Goal: Task Accomplishment & Management: Manage account settings

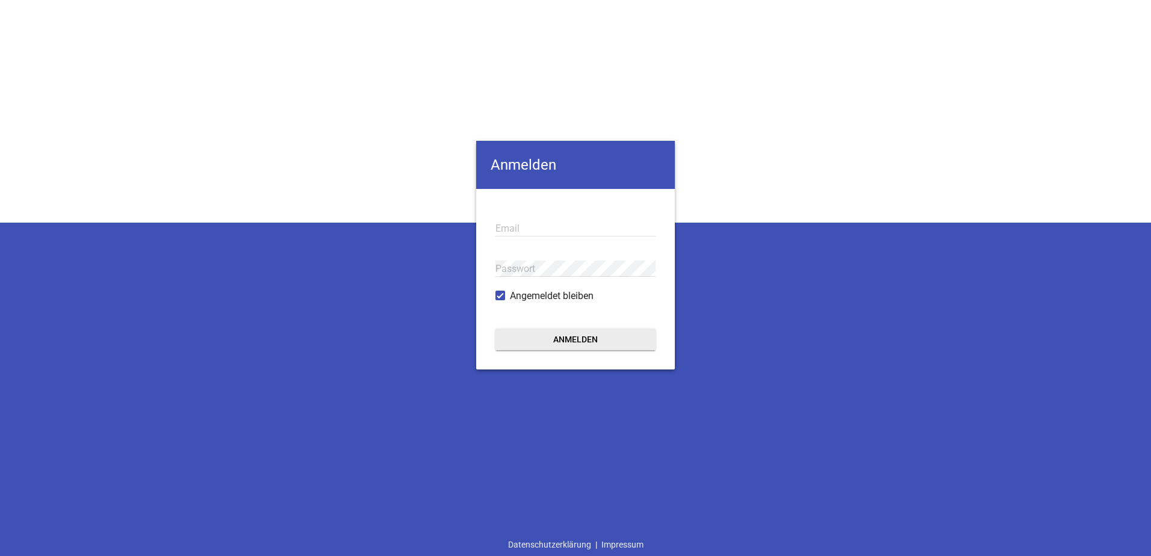
type input "[EMAIL_ADDRESS][DOMAIN_NAME]"
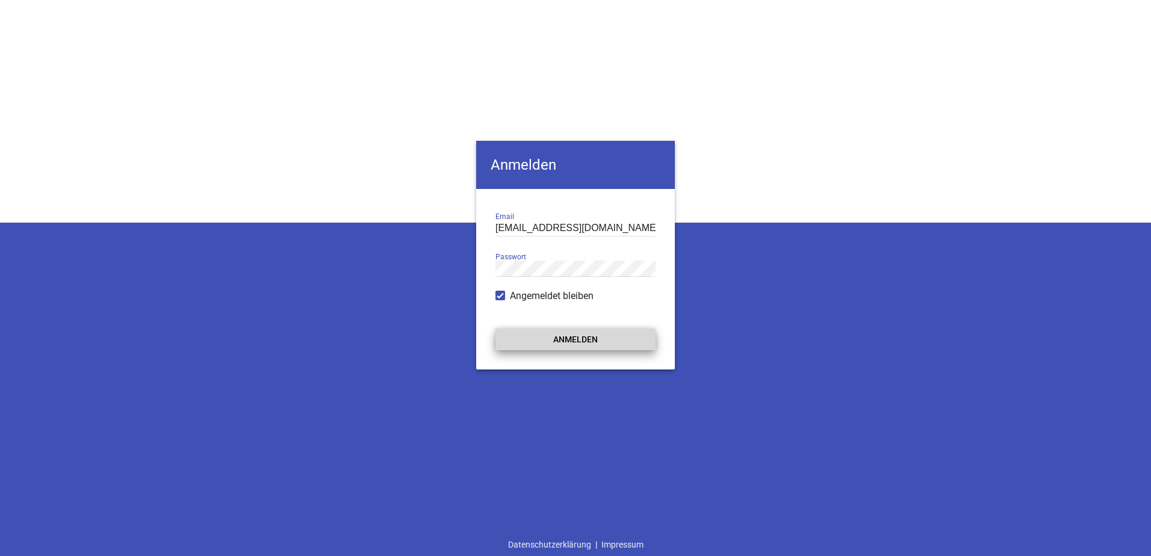
click at [542, 342] on button "Anmelden" at bounding box center [575, 340] width 160 height 22
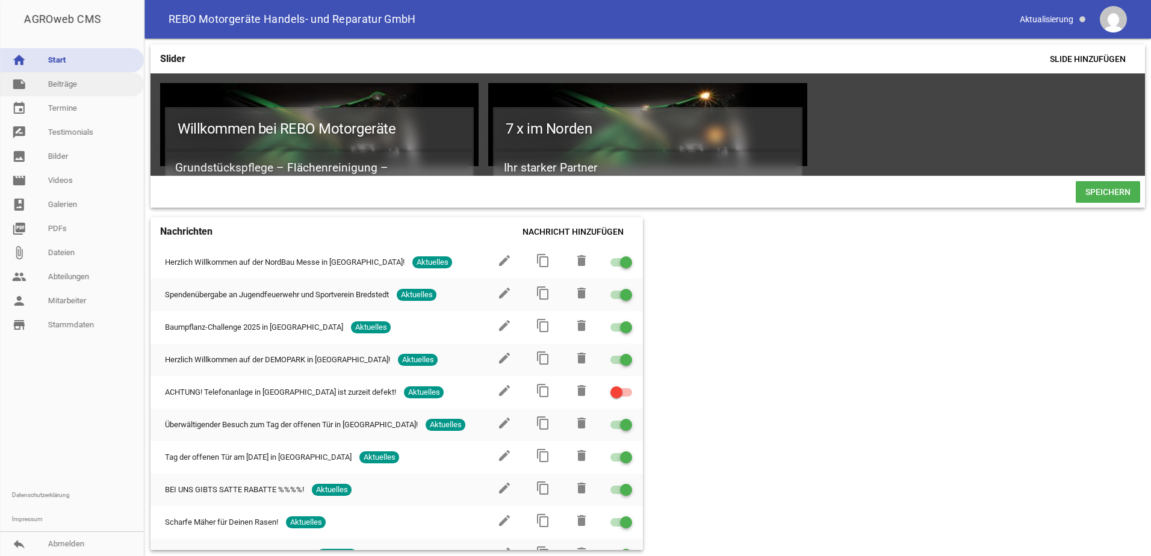
click at [69, 85] on link "note Beiträge" at bounding box center [72, 84] width 144 height 24
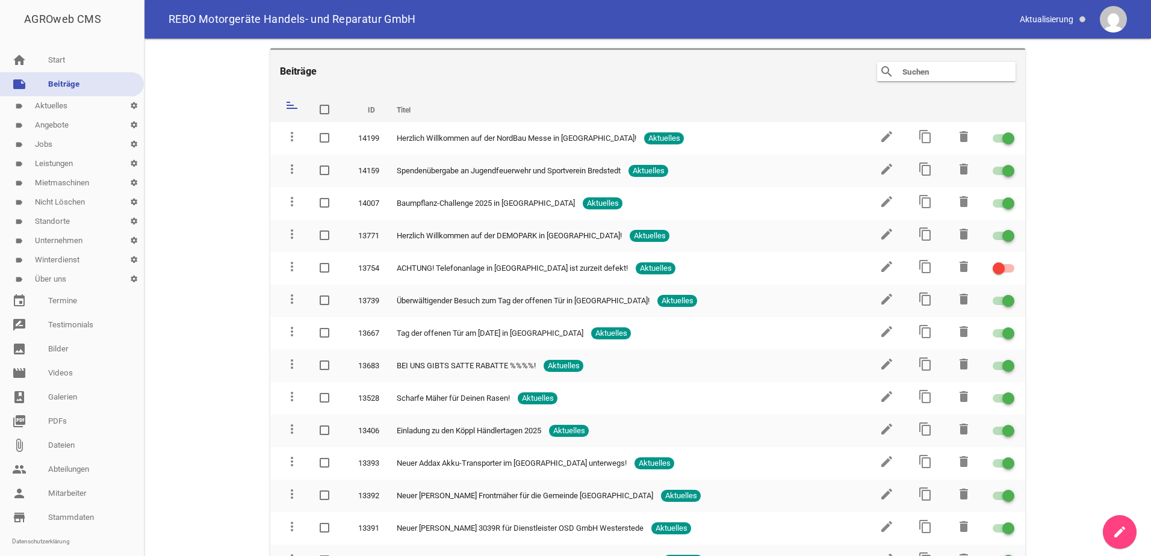
click at [56, 105] on link "label Aktuelles settings" at bounding box center [72, 105] width 144 height 19
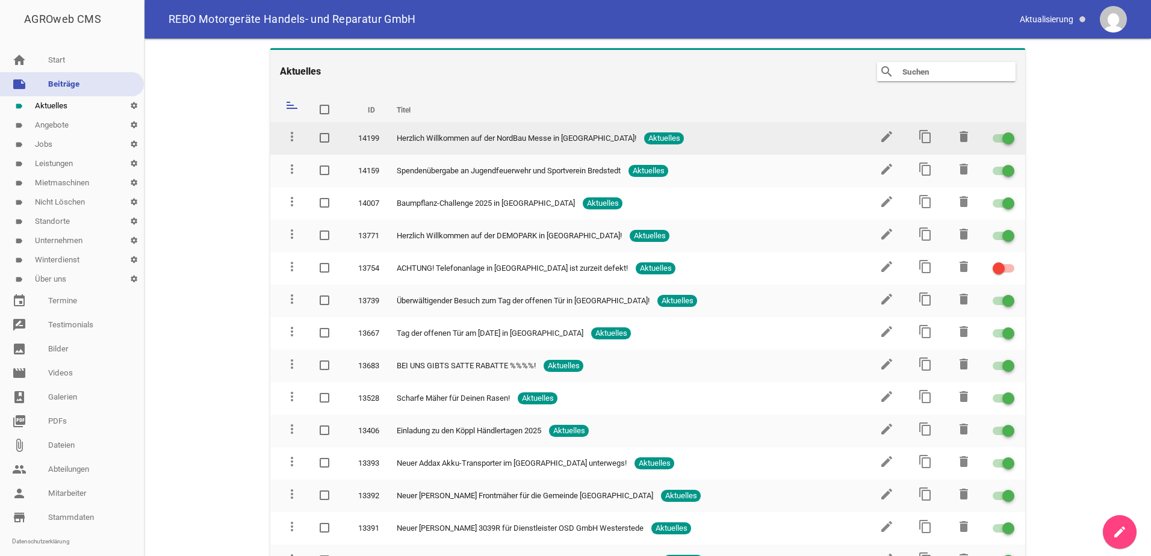
click at [1002, 137] on div at bounding box center [1008, 138] width 12 height 12
click at [1010, 131] on input "checkbox" at bounding box center [1010, 131] width 0 height 0
click at [996, 139] on span at bounding box center [998, 138] width 5 height 5
click at [1010, 131] on input "checkbox" at bounding box center [1010, 131] width 0 height 0
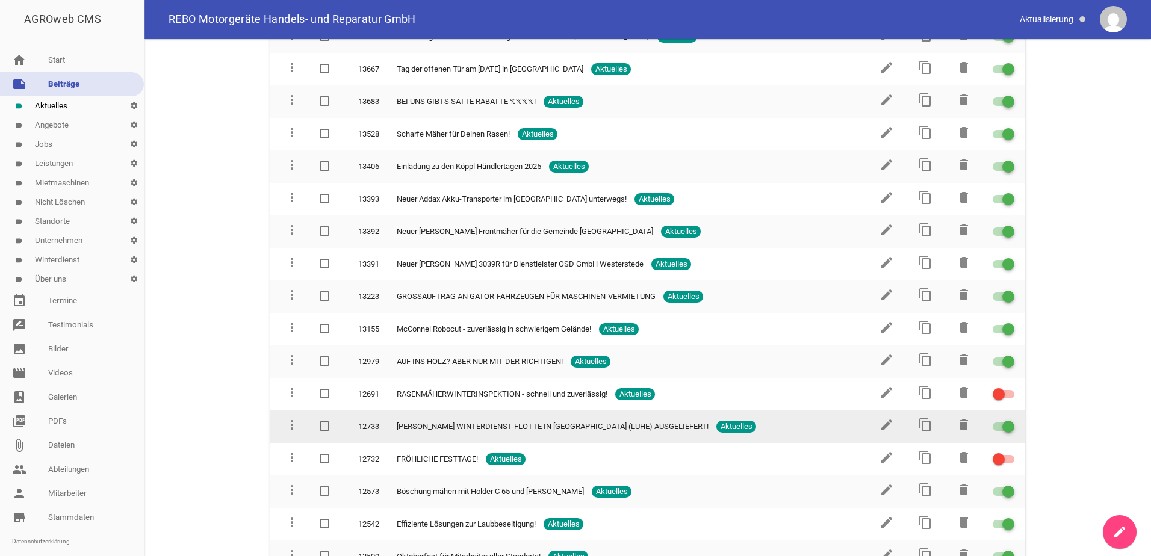
scroll to position [301, 0]
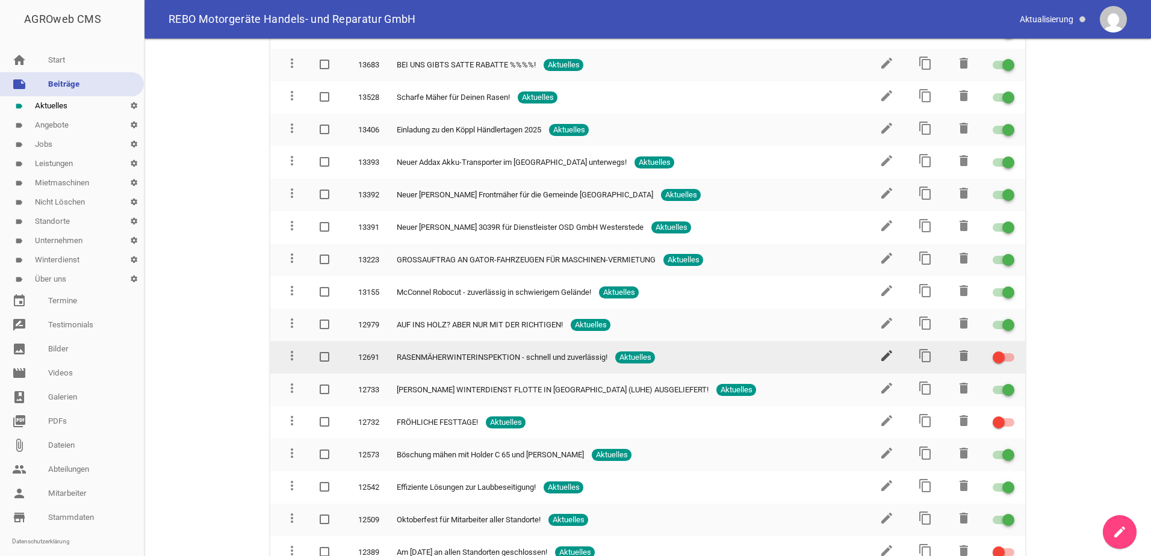
click at [882, 354] on icon "edit" at bounding box center [886, 355] width 14 height 14
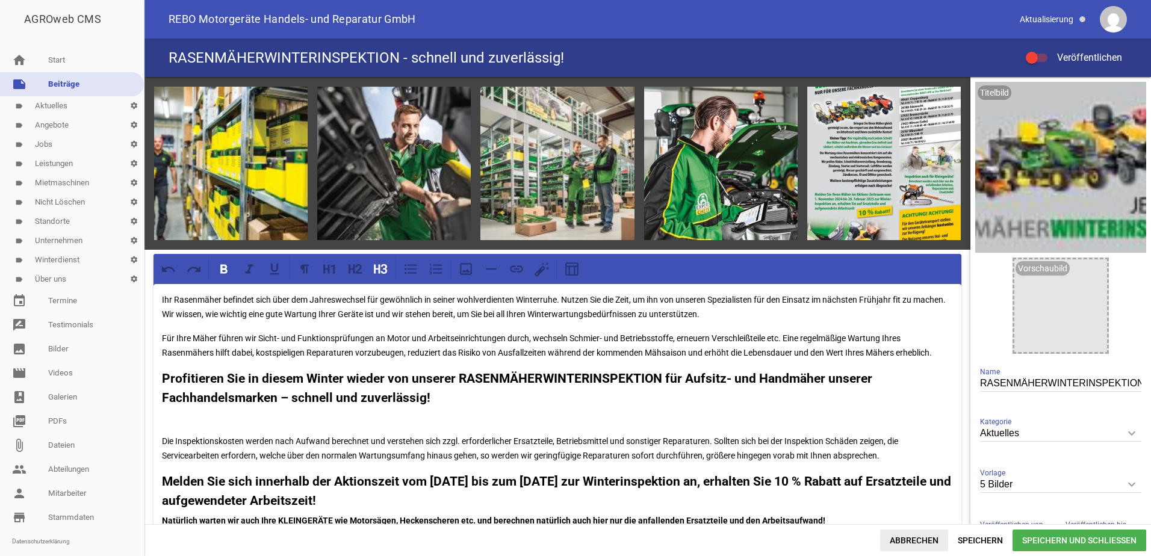
click at [920, 537] on span "Abbrechen" at bounding box center [914, 541] width 68 height 22
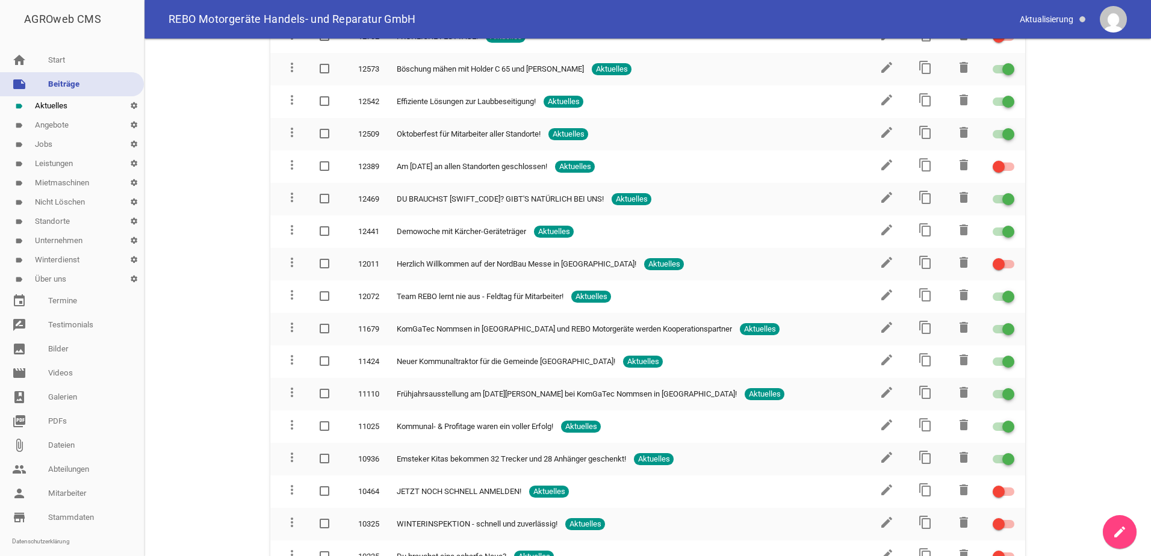
scroll to position [662, 0]
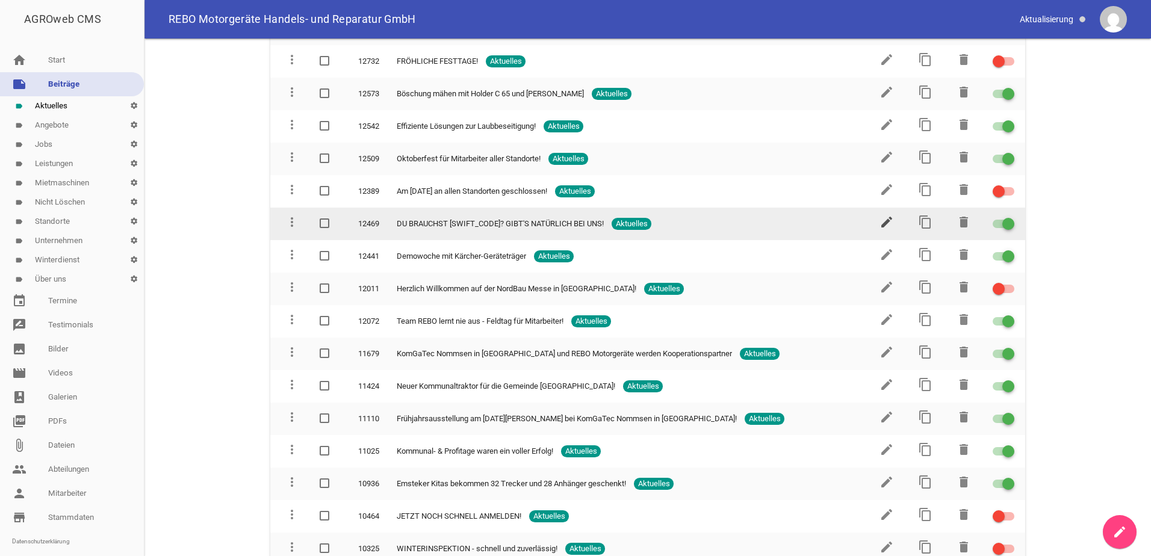
click at [879, 221] on icon "edit" at bounding box center [886, 222] width 14 height 14
